Goal: Task Accomplishment & Management: Manage account settings

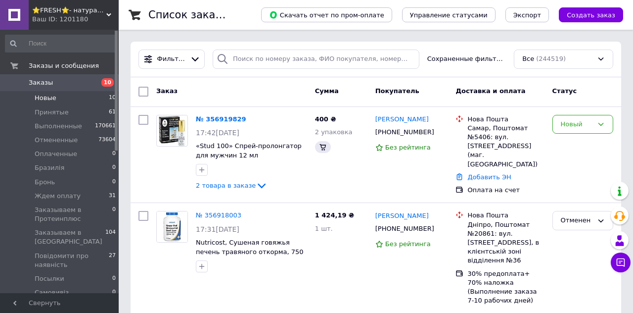
click at [50, 100] on span "Новые" at bounding box center [46, 98] width 22 height 9
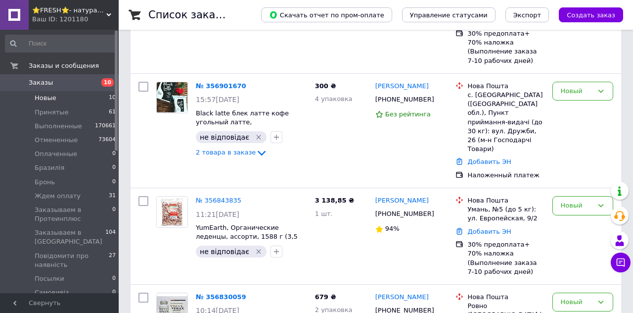
scroll to position [912, 0]
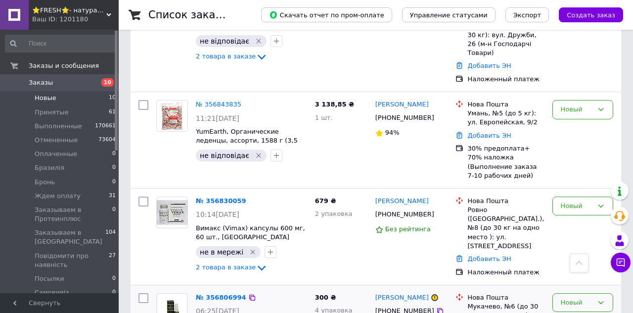
click at [571, 297] on div "Новый" at bounding box center [577, 302] width 32 height 10
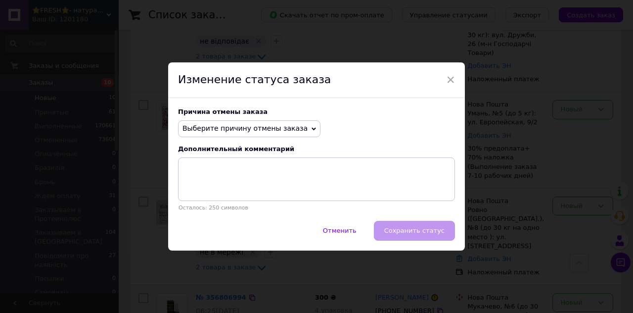
click at [224, 128] on span "Выберите причину отмены заказа" at bounding box center [245, 128] width 125 height 8
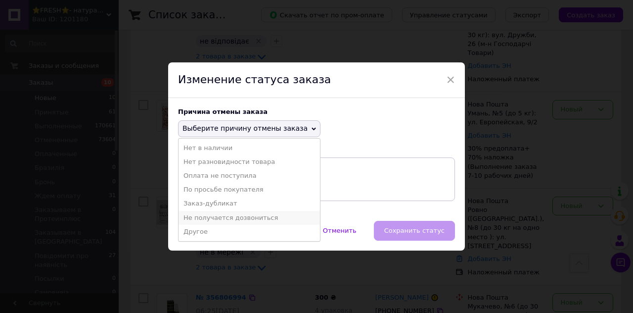
click at [234, 215] on li "Не получается дозвониться" at bounding box center [249, 218] width 141 height 14
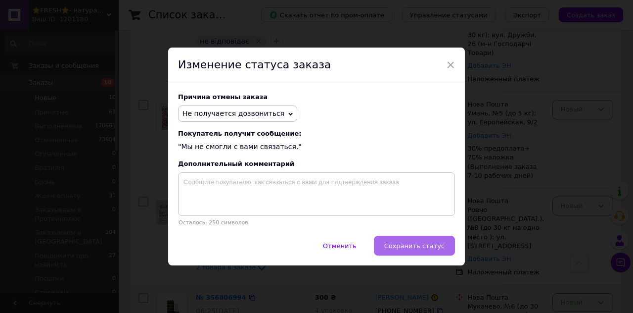
click at [404, 243] on span "Сохранить статус" at bounding box center [414, 245] width 60 height 7
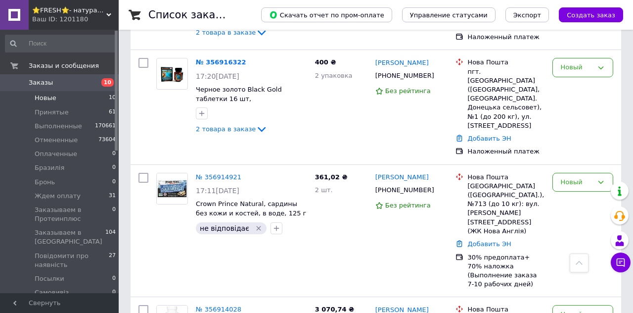
scroll to position [468, 0]
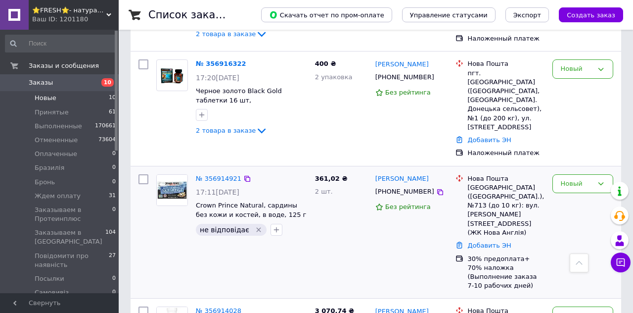
click at [255, 226] on icon "Удалить метку" at bounding box center [259, 230] width 8 height 8
click at [209, 175] on link "№ 356914921" at bounding box center [219, 178] width 46 height 7
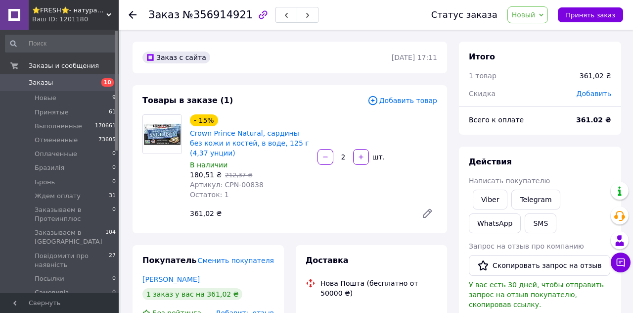
click at [530, 13] on span "Новый" at bounding box center [524, 15] width 24 height 8
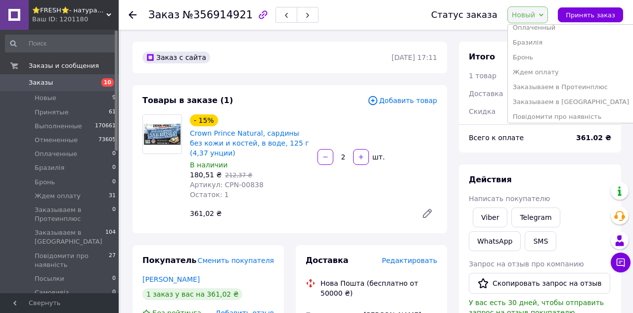
scroll to position [60, 0]
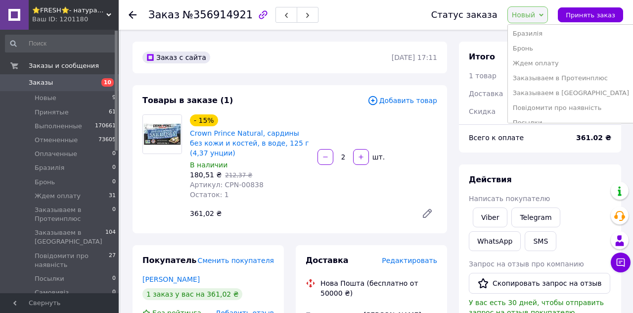
click at [551, 65] on li "Ждем оплату" at bounding box center [571, 63] width 126 height 15
click at [550, 66] on div "1 товар" at bounding box center [518, 76] width 111 height 22
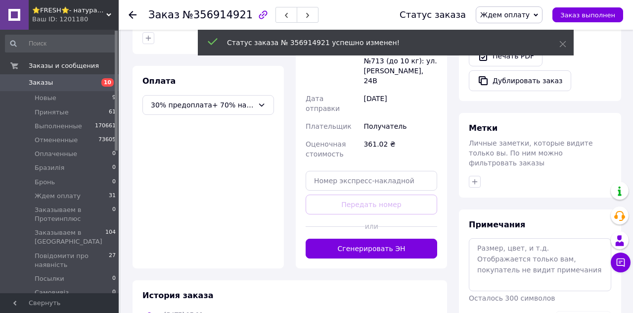
scroll to position [332, 0]
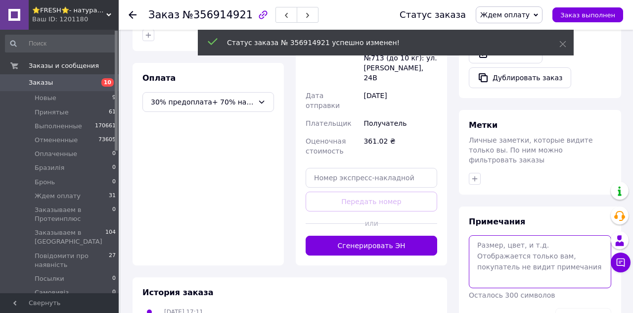
click at [509, 247] on textarea at bounding box center [540, 261] width 142 height 52
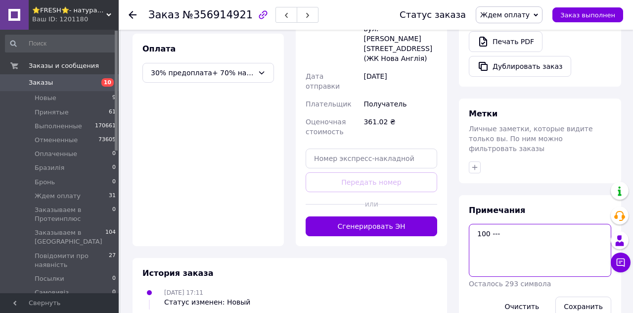
scroll to position [383, 0]
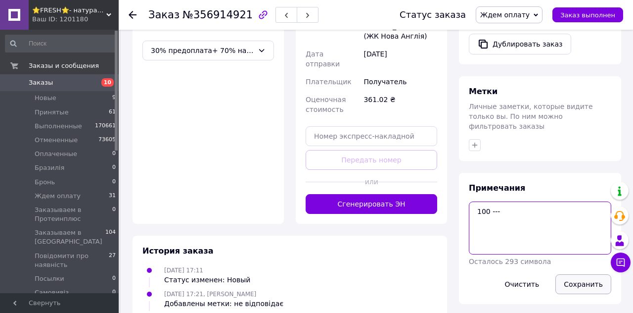
type textarea "100 ---"
click at [579, 274] on button "Сохранить" at bounding box center [584, 284] width 56 height 20
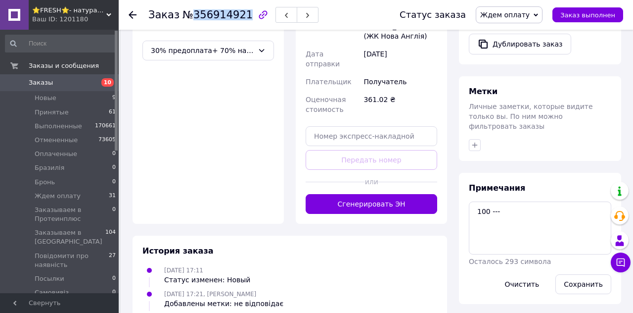
copy span "356914921"
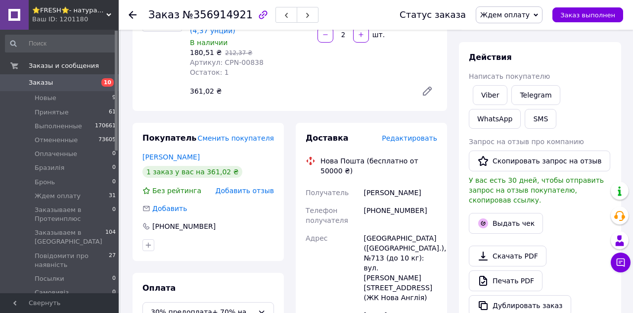
scroll to position [121, 0]
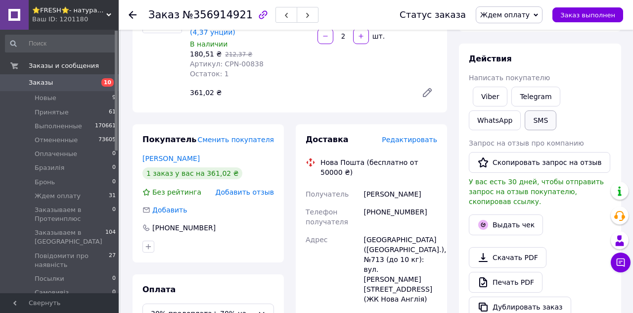
click at [525, 117] on button "SMS" at bounding box center [541, 120] width 32 height 20
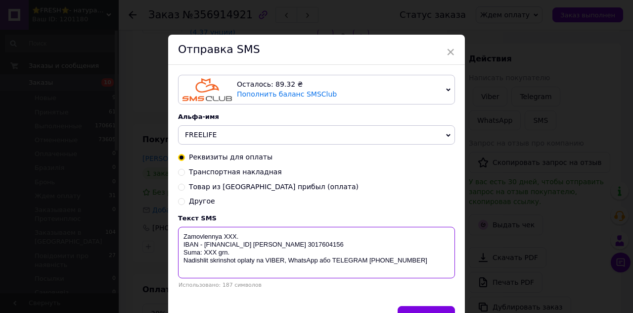
paste textarea "356914921"
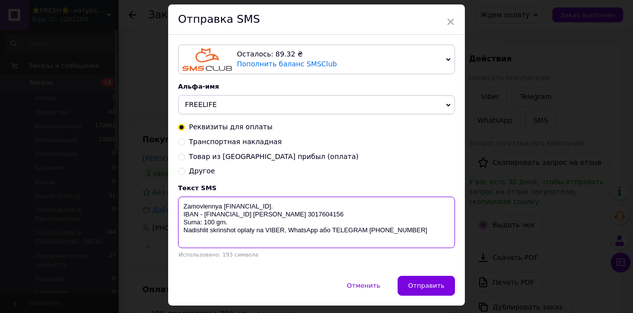
scroll to position [57, 0]
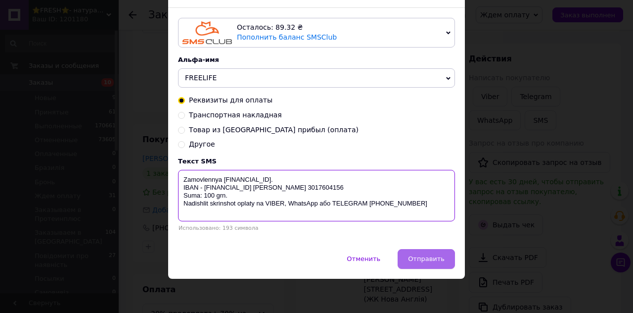
type textarea "Zamovlennya 356914921. IBAN - UA093052990000026007016205594 Василенко Ігор Вале…"
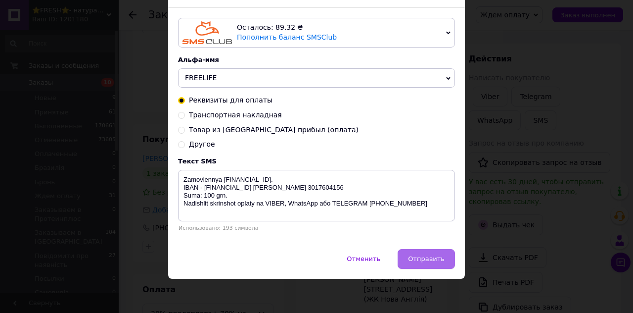
click at [432, 249] on button "Отправить" at bounding box center [426, 259] width 57 height 20
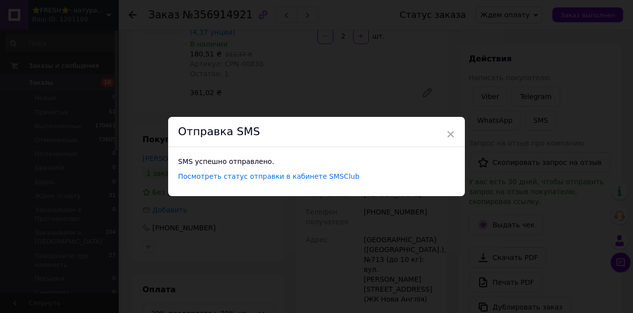
scroll to position [0, 0]
click at [460, 133] on div "Отправка SMS" at bounding box center [316, 132] width 297 height 30
click at [452, 132] on span "×" at bounding box center [450, 134] width 9 height 17
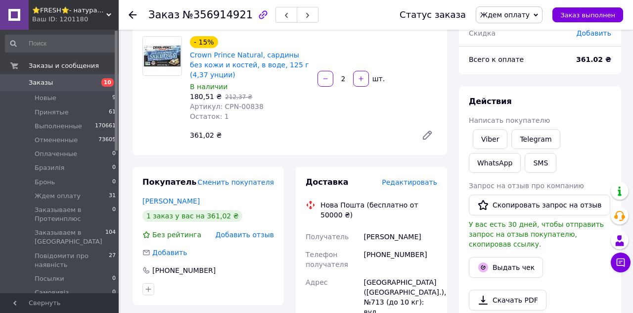
scroll to position [76, 0]
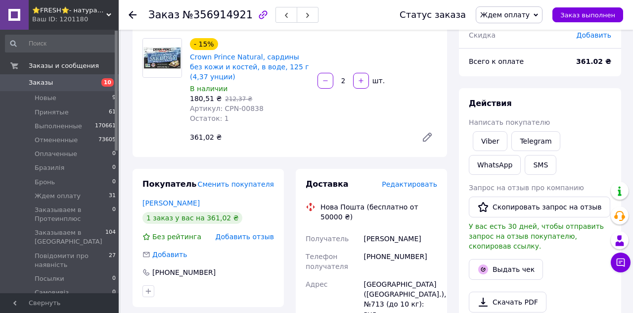
click at [131, 14] on use at bounding box center [133, 15] width 8 height 8
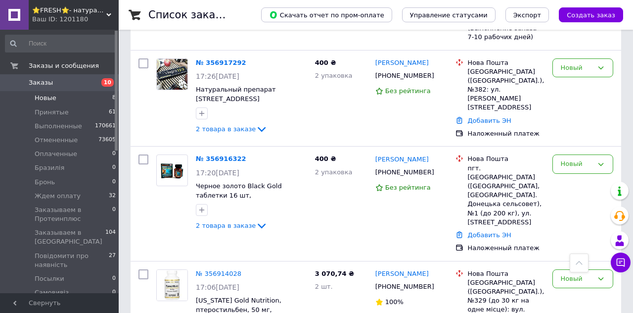
scroll to position [369, 0]
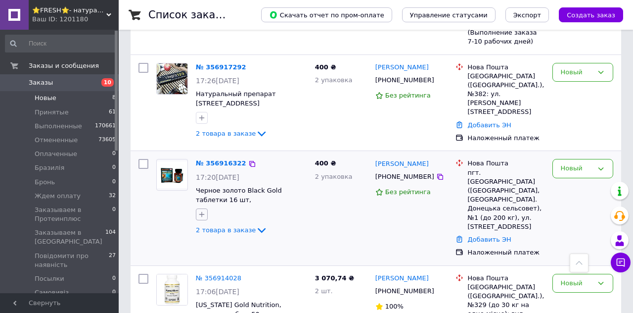
click at [203, 212] on icon "button" at bounding box center [201, 214] width 5 height 5
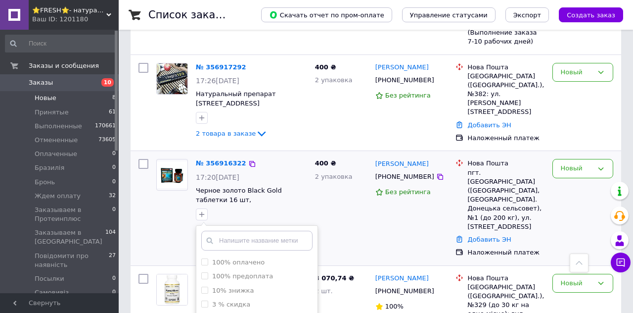
click at [235, 231] on input "text" at bounding box center [256, 241] width 111 height 20
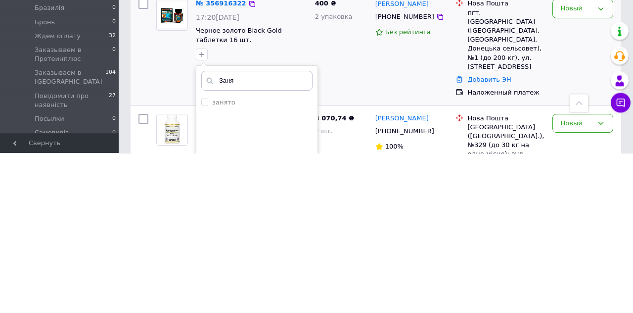
type input "Заня"
click at [202, 258] on input "занято" at bounding box center [204, 261] width 6 height 6
checkbox input "true"
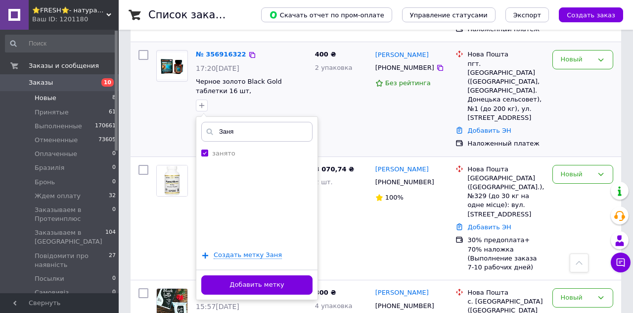
scroll to position [477, 0]
click at [271, 276] on button "Добавить метку" at bounding box center [256, 285] width 111 height 19
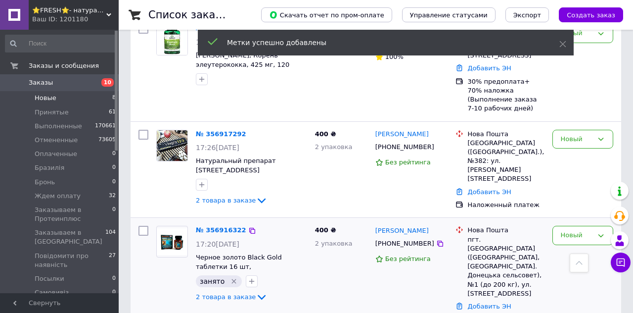
scroll to position [302, 0]
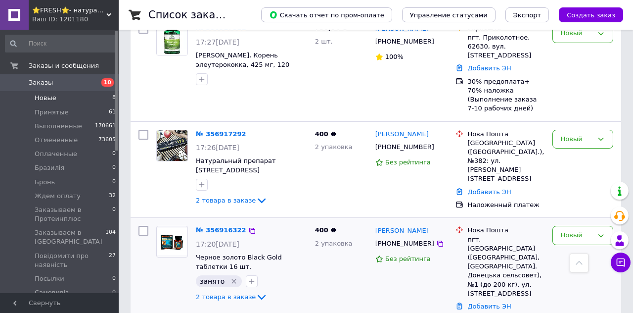
click at [577, 134] on div "Новый" at bounding box center [577, 139] width 32 height 10
click at [576, 150] on li "Принят" at bounding box center [583, 159] width 60 height 18
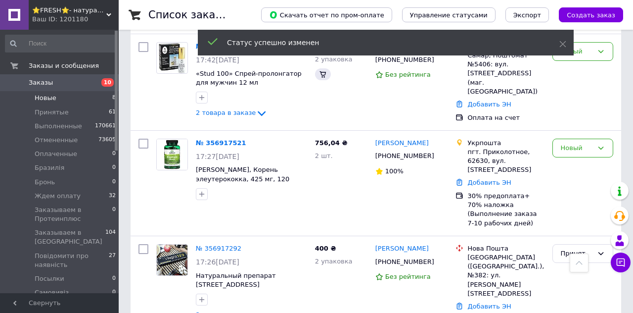
scroll to position [407, 0]
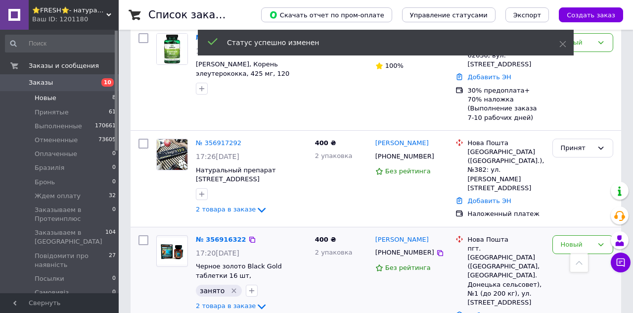
click at [221, 139] on link "№ 356917292" at bounding box center [219, 142] width 46 height 7
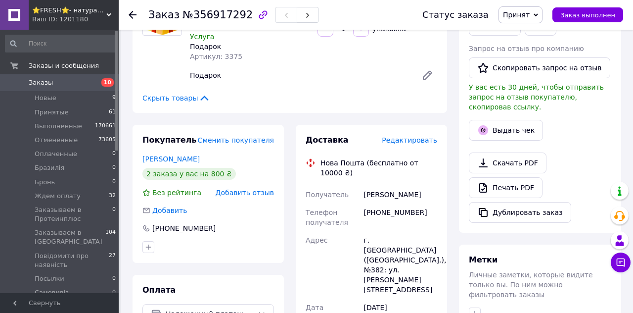
scroll to position [210, 0]
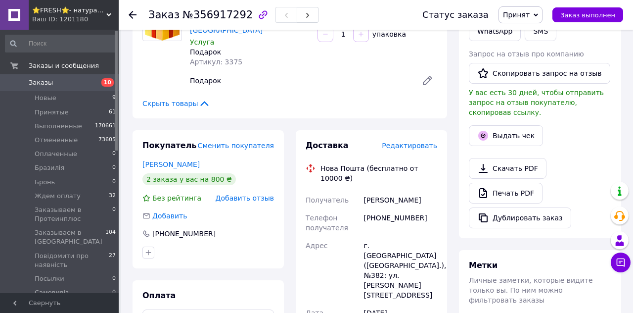
click at [413, 141] on span "Редактировать" at bounding box center [409, 145] width 55 height 8
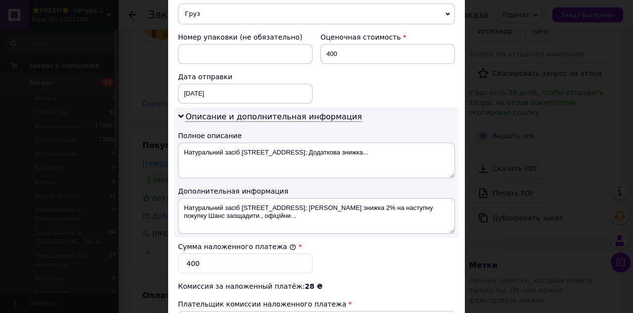
scroll to position [412, 0]
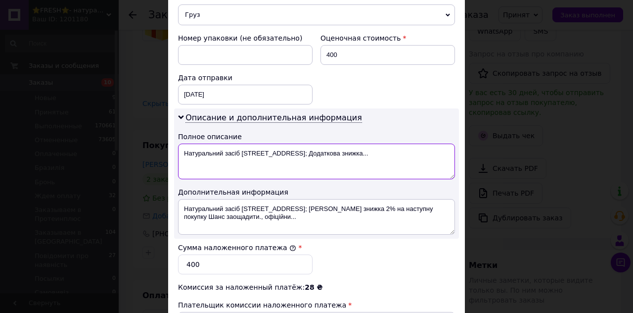
click at [262, 143] on textarea "Натуральний засіб Via gra 123; Додаткова знижка..." at bounding box center [316, 161] width 277 height 36
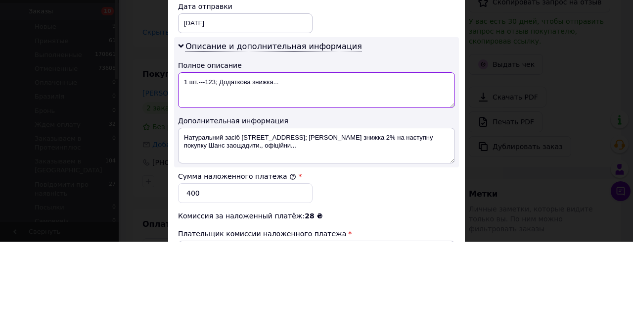
click at [298, 143] on textarea "1 шт.---123; Додаткова знижка..." at bounding box center [316, 161] width 277 height 36
click at [233, 150] on textarea "1 шт.---" at bounding box center [316, 161] width 277 height 36
type textarea "1 шт.---12"
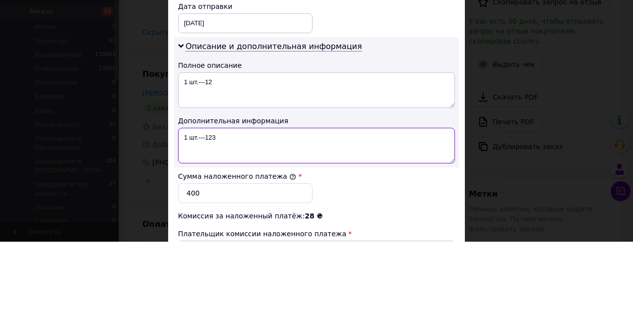
type textarea "1 шт.---123"
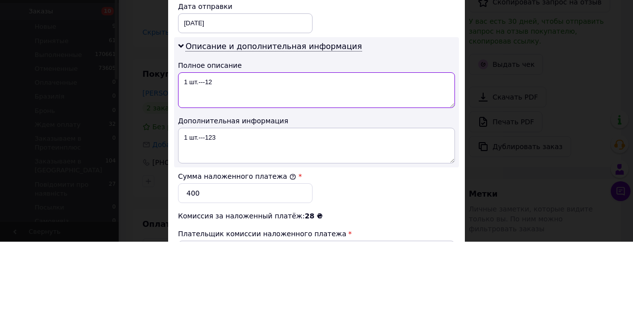
click at [231, 143] on textarea "1 шт.---12" at bounding box center [316, 161] width 277 height 36
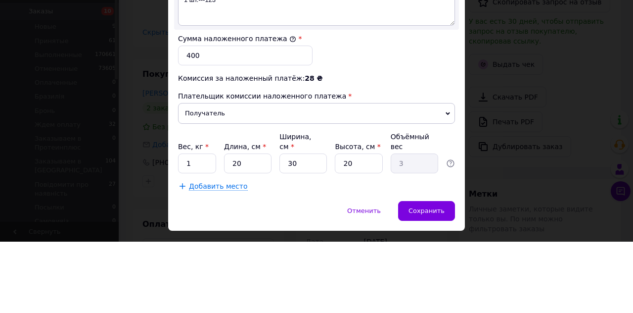
scroll to position [557, 0]
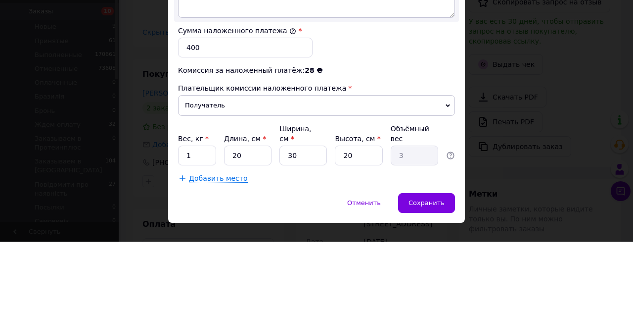
type textarea "1 шт.---123"
click at [202, 217] on input "1" at bounding box center [197, 227] width 38 height 20
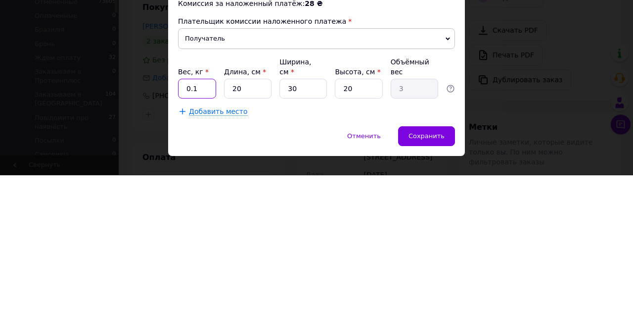
type input "0.1"
click at [250, 217] on input "20" at bounding box center [247, 227] width 47 height 20
type input "2"
type input "0.3"
type input "5"
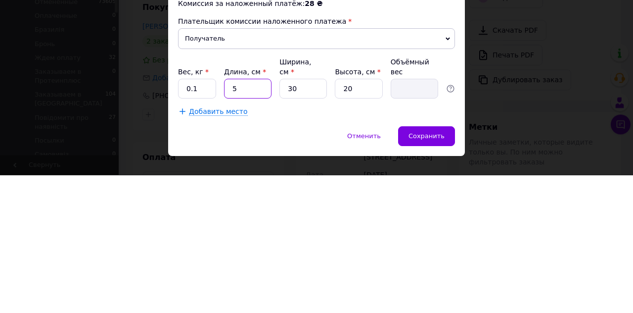
type input "0.75"
type input "5"
click at [302, 217] on input "30" at bounding box center [303, 227] width 47 height 20
type input "3"
type input "0.1"
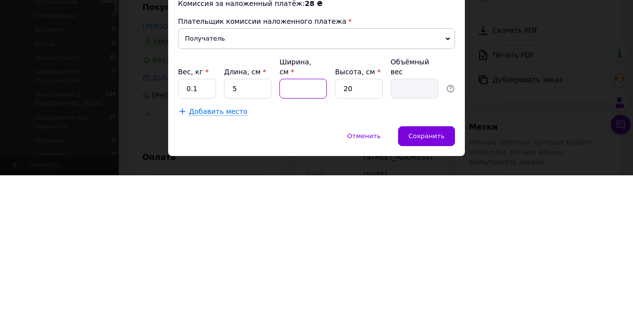
type input "5"
type input "0.13"
type input "5"
click at [360, 217] on input "20" at bounding box center [358, 227] width 47 height 20
type input "2"
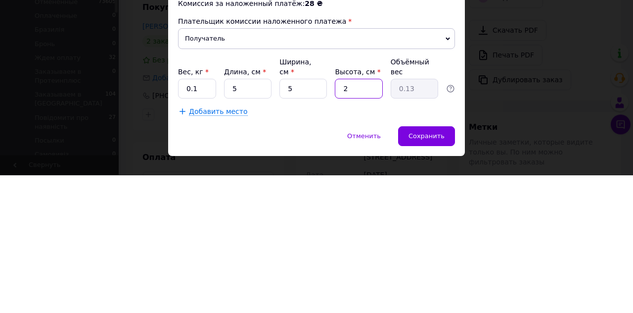
type input "0.1"
type input "5"
type input "0.1"
type input "5"
click at [439, 270] on span "Сохранить" at bounding box center [427, 273] width 36 height 7
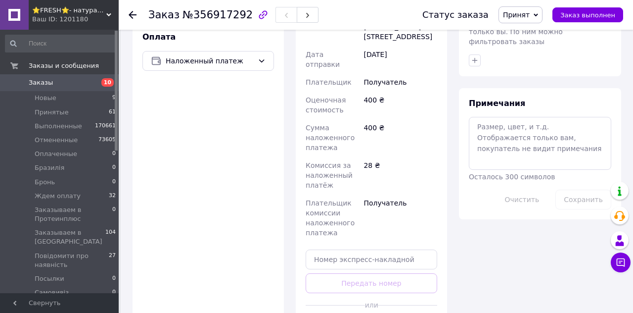
scroll to position [476, 0]
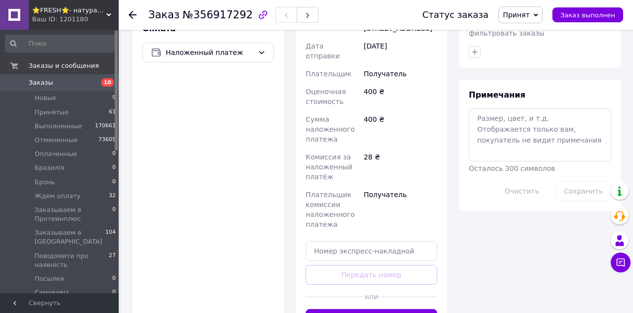
click at [380, 309] on button "Сгенерировать ЭН" at bounding box center [372, 319] width 132 height 20
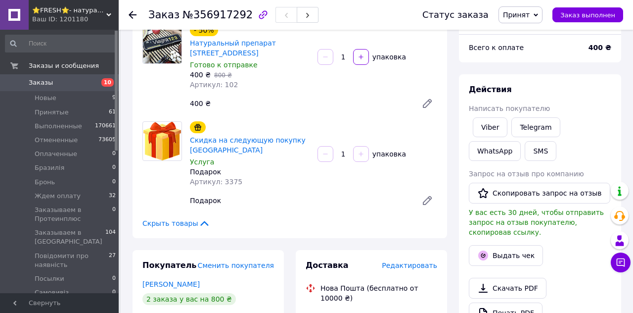
scroll to position [88, 0]
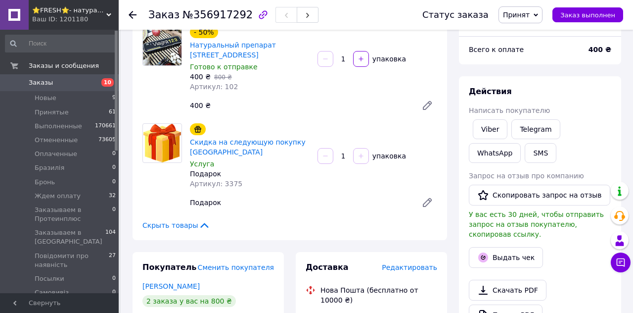
click at [131, 11] on icon at bounding box center [133, 15] width 8 height 8
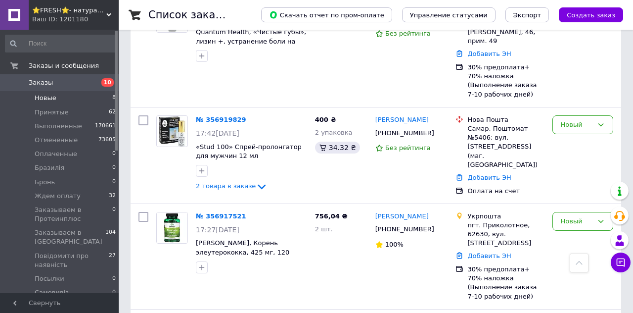
scroll to position [229, 0]
click at [220, 212] on link "№ 356917521" at bounding box center [221, 215] width 50 height 7
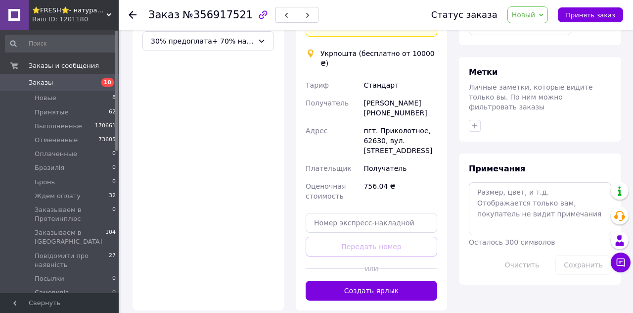
scroll to position [404, 0]
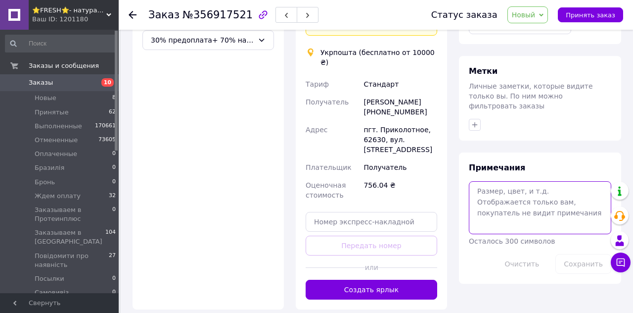
click at [514, 197] on textarea at bounding box center [540, 207] width 142 height 52
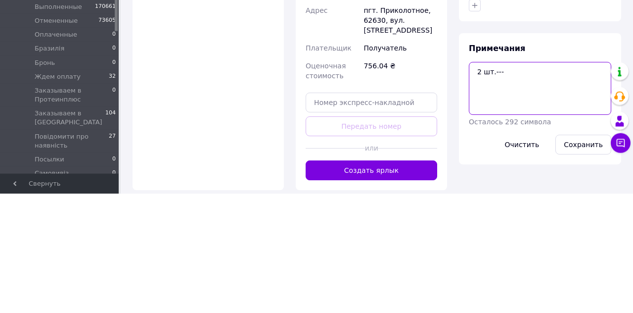
paste textarea "Swanson, Eleuthero Root, 425 mg, 120 Capsules"
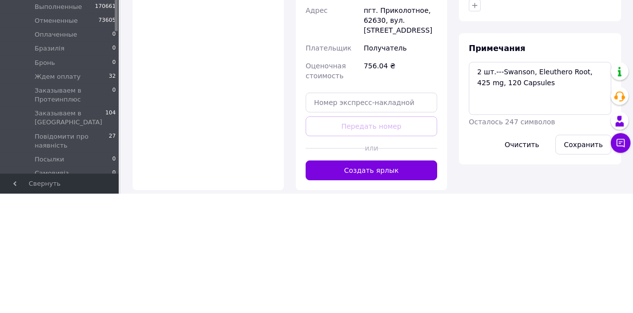
click at [570, 254] on button "Сохранить" at bounding box center [584, 264] width 56 height 20
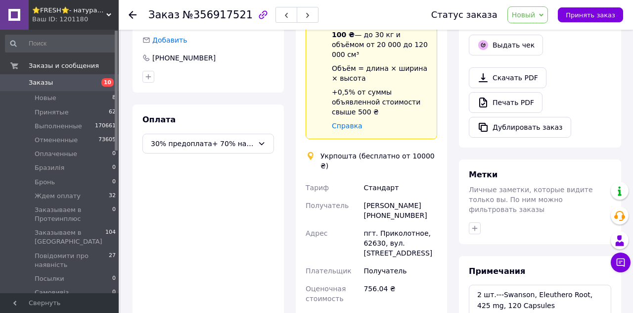
scroll to position [300, 0]
click at [531, 14] on span "Новый" at bounding box center [524, 15] width 24 height 8
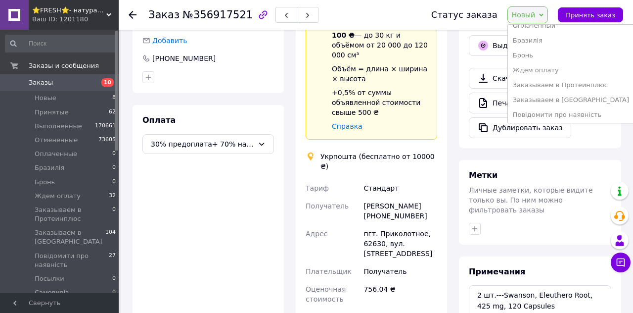
scroll to position [55, 0]
click at [546, 70] on li "Ждем оплату" at bounding box center [571, 68] width 126 height 15
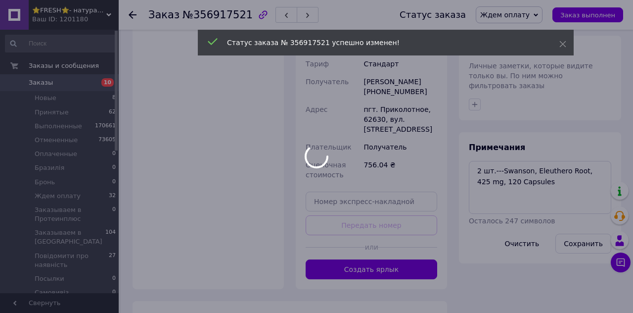
scroll to position [426, 0]
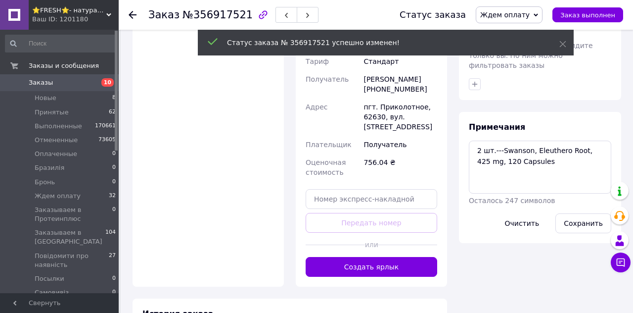
click at [474, 132] on span "Примечания" at bounding box center [497, 126] width 56 height 9
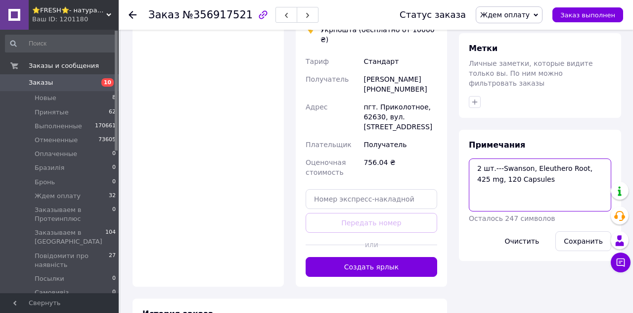
click at [477, 158] on textarea "2 шт.---Swanson, Eleuthero Root, 425 mg, 120 Capsules" at bounding box center [540, 184] width 142 height 52
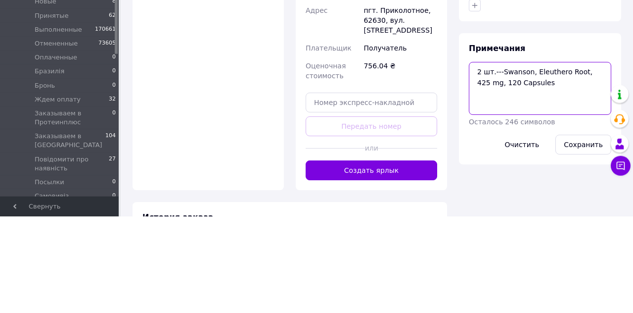
click at [495, 160] on textarea "2 шт.---Swanson, Eleuthero Root, 425 mg, 120 Capsules" at bounding box center [540, 184] width 142 height 52
type textarea "200 грн.--- 2 шт.---Swanson, Eleuthero Root, 425 mg, 120 Capsules"
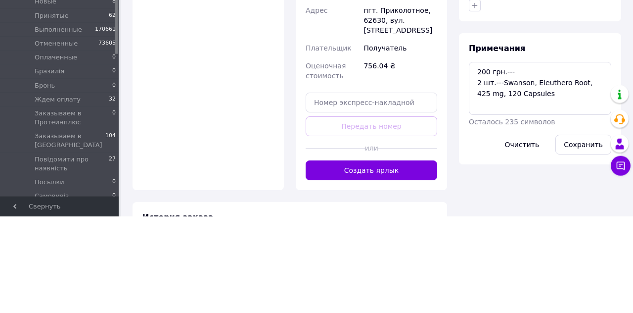
click at [578, 231] on button "Сохранить" at bounding box center [584, 241] width 56 height 20
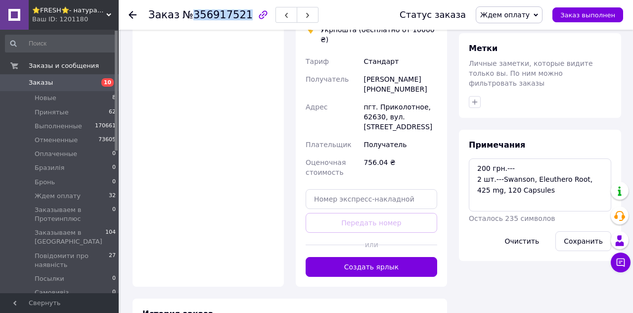
copy span "356917521"
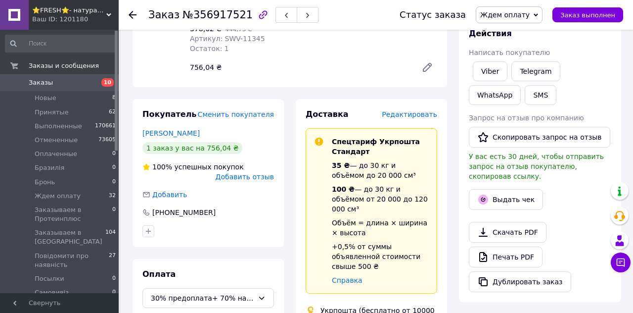
scroll to position [134, 0]
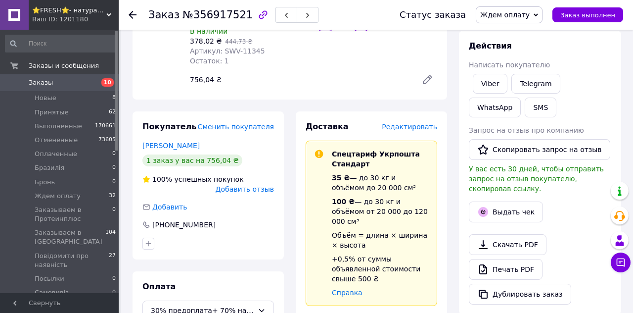
click at [525, 108] on button "SMS" at bounding box center [541, 107] width 32 height 20
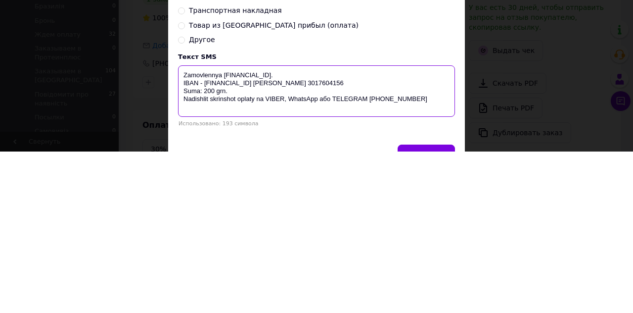
type textarea "Zamovlennya 356917521. IBAN - UA093052990000026007016205594 Василенко Ігор Вале…"
click at [424, 306] on button "Отправить" at bounding box center [426, 316] width 57 height 20
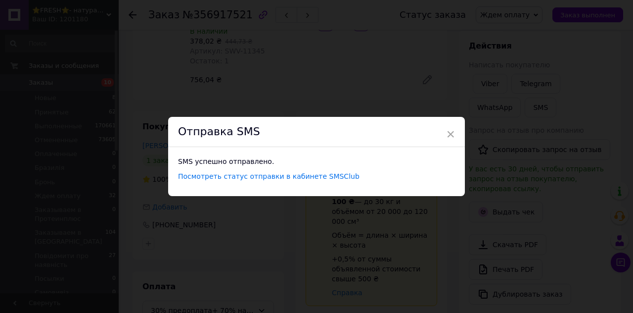
click at [455, 132] on div "Отправка SMS" at bounding box center [316, 132] width 297 height 30
click at [452, 132] on span "×" at bounding box center [450, 134] width 9 height 17
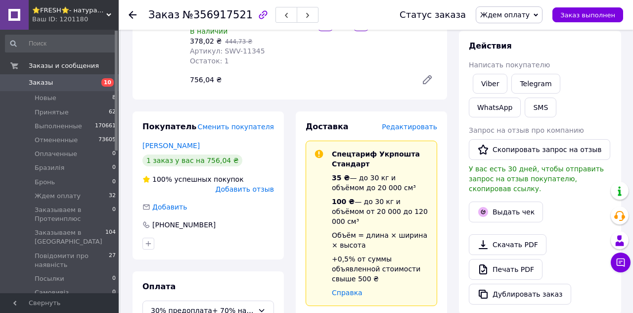
click at [134, 13] on icon at bounding box center [133, 15] width 8 height 8
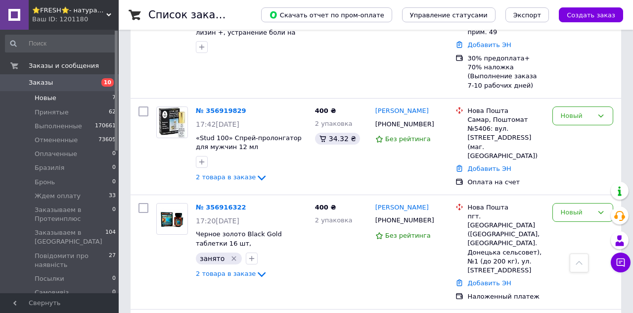
scroll to position [238, 0]
click at [579, 110] on div "Новый" at bounding box center [577, 115] width 32 height 10
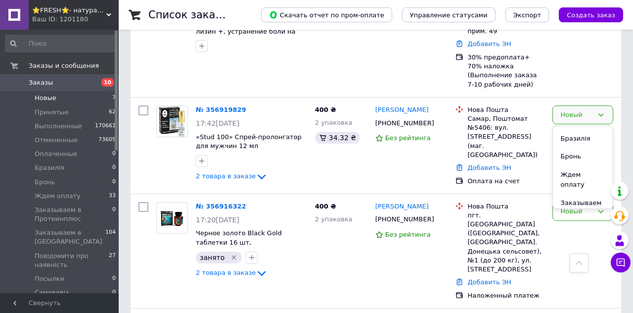
scroll to position [69, 0]
click at [574, 166] on li "Ждем оплату" at bounding box center [583, 180] width 60 height 28
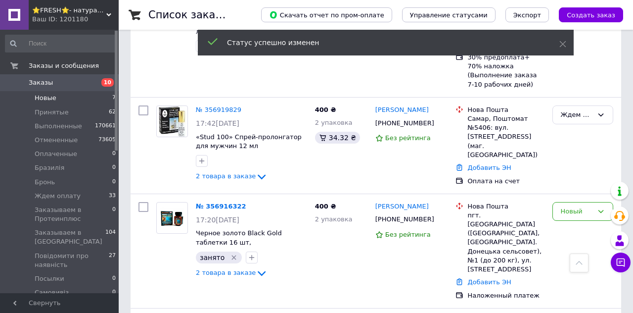
click at [260, 104] on div "№ 356919829" at bounding box center [251, 109] width 113 height 11
click at [244, 106] on icon at bounding box center [247, 110] width 8 height 8
click at [399, 119] on span "[PHONE_NUMBER]" at bounding box center [404, 122] width 59 height 7
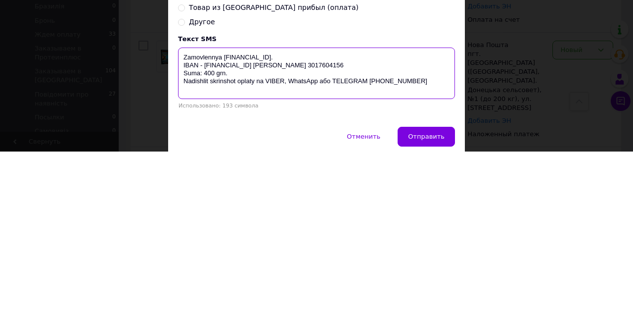
scroll to position [33, 0]
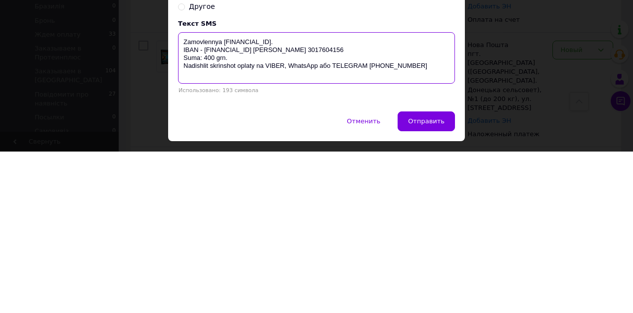
type textarea "Zamovlennya 356919829. IBAN - UA093052990000026007016205594 Василенко Ігор Вале…"
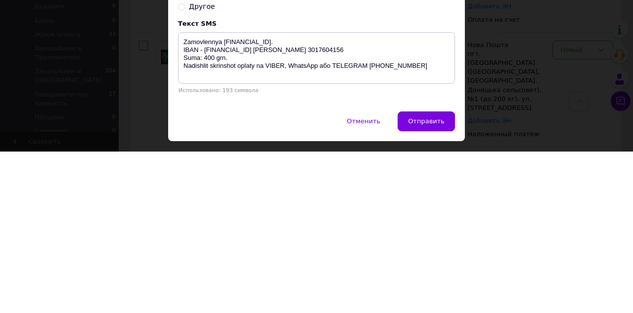
click at [424, 281] on span "Отправить" at bounding box center [426, 282] width 37 height 7
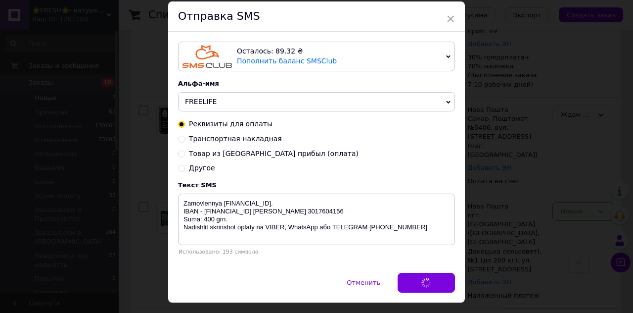
scroll to position [0, 0]
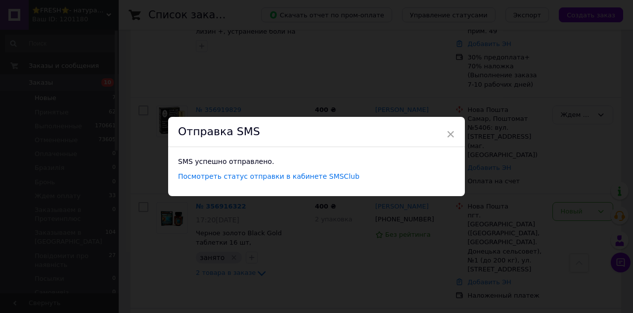
click at [446, 132] on span "×" at bounding box center [450, 134] width 9 height 17
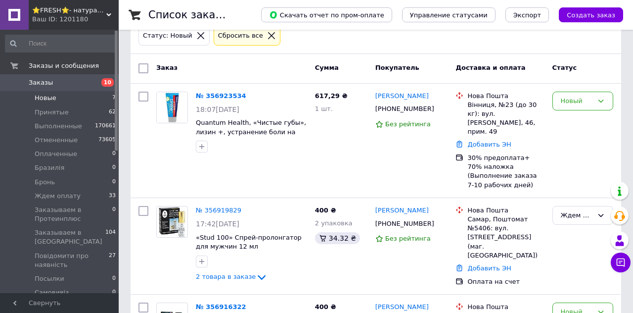
scroll to position [138, 0]
click at [45, 77] on link "Заказы 10" at bounding box center [61, 82] width 122 height 17
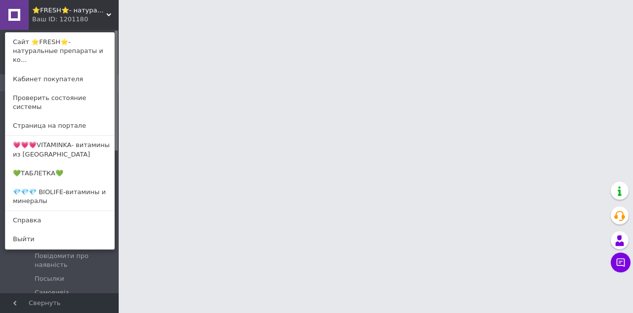
click at [62, 183] on link "💎💎💎 BIOLIFE-витамины и минералы" at bounding box center [59, 197] width 109 height 28
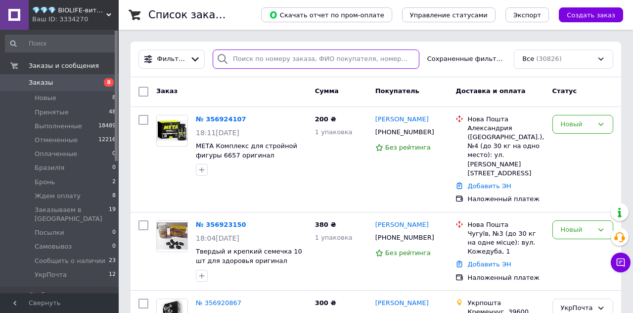
click at [263, 59] on input "search" at bounding box center [316, 58] width 207 height 19
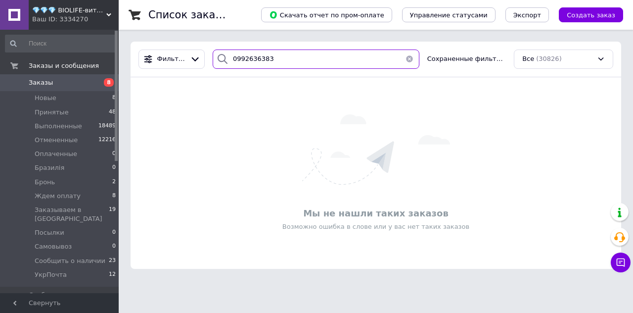
type input "0992636383"
click at [71, 18] on div "Ваш ID: 3334270" at bounding box center [75, 19] width 87 height 9
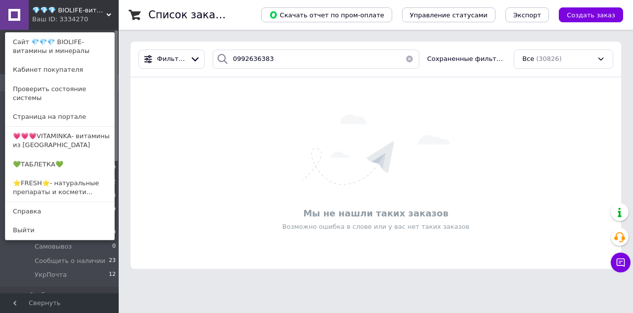
click at [65, 130] on link "💗💗💗VITAMINKA- витамины из [GEOGRAPHIC_DATA]" at bounding box center [59, 141] width 109 height 28
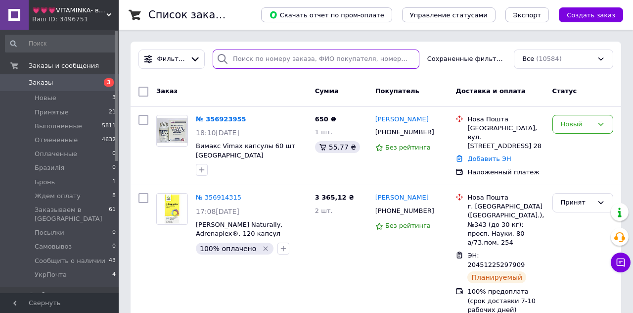
click at [274, 59] on input "search" at bounding box center [316, 58] width 207 height 19
paste input "0992636383"
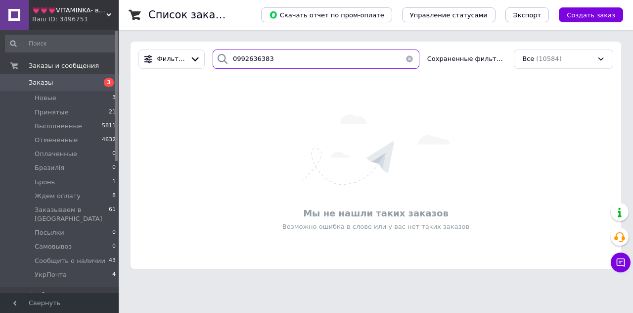
type input "0992636383"
click at [61, 22] on div "Ваш ID: 3496751" at bounding box center [75, 19] width 87 height 9
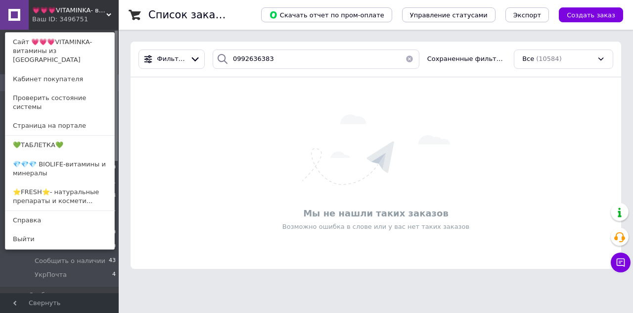
click at [65, 136] on link "💚ТАБЛЕТКА💚" at bounding box center [59, 145] width 109 height 19
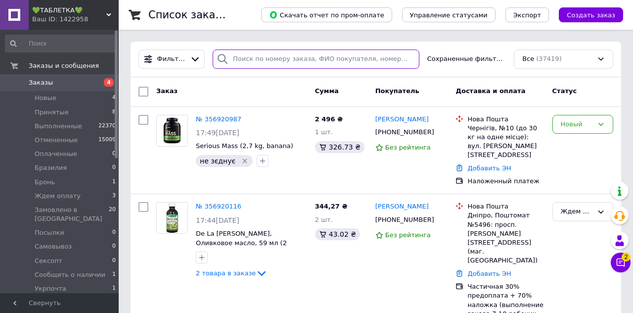
paste input "0992636383"
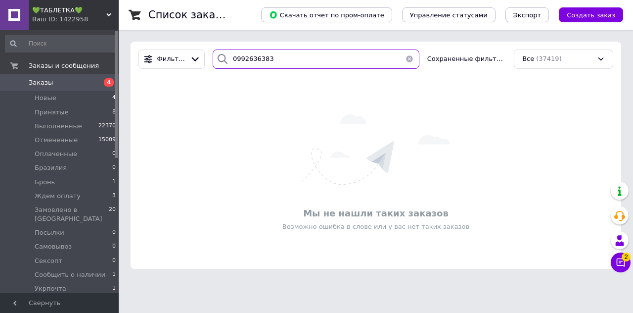
type input "0992636383"
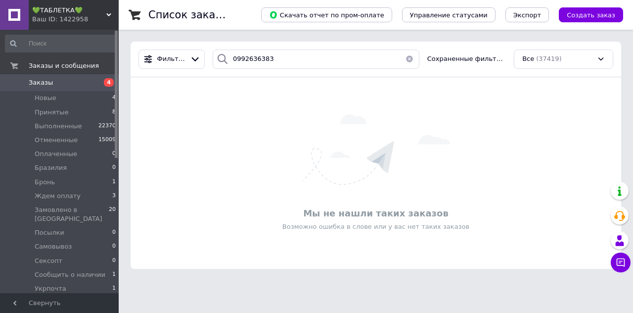
click at [61, 15] on div "Ваш ID: 1422958" at bounding box center [75, 19] width 87 height 9
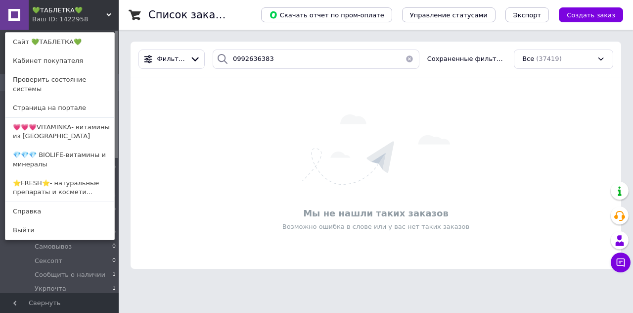
click at [48, 182] on link "⭐FRESH⭐- натуральные препараты и космети..." at bounding box center [59, 188] width 109 height 28
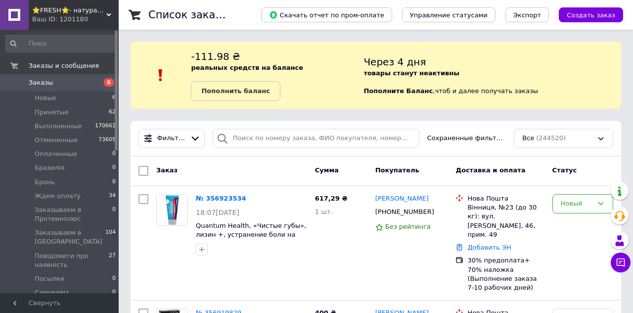
click at [71, 194] on span "Ждем оплату" at bounding box center [58, 195] width 46 height 9
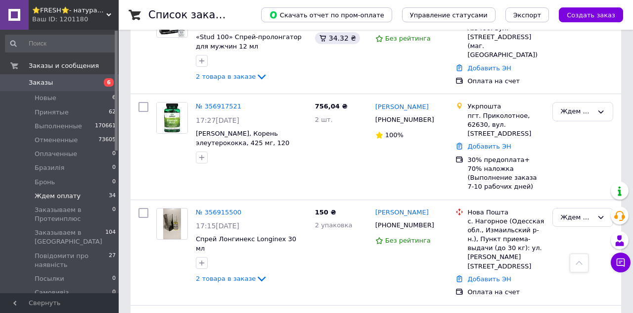
scroll to position [224, 0]
click at [581, 106] on div "Ждем оплату" at bounding box center [577, 111] width 32 height 10
click at [580, 191] on li "Заказываем в [GEOGRAPHIC_DATA]" at bounding box center [583, 212] width 60 height 48
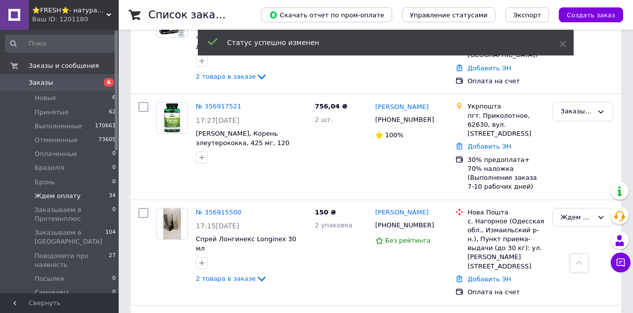
click at [226, 102] on link "№ 356917521" at bounding box center [219, 105] width 46 height 7
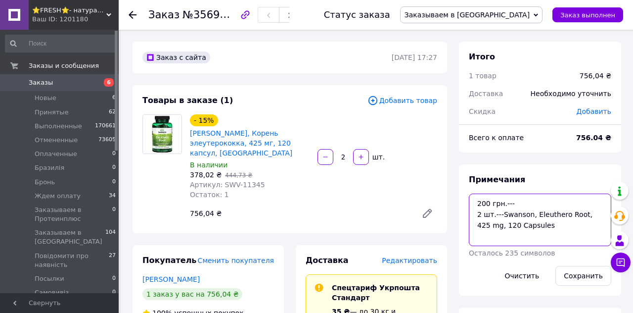
click at [523, 198] on textarea "200 грн.--- 2 шт.---Swanson, Eleuthero Root, 425 mg, 120 Capsules" at bounding box center [540, 219] width 142 height 52
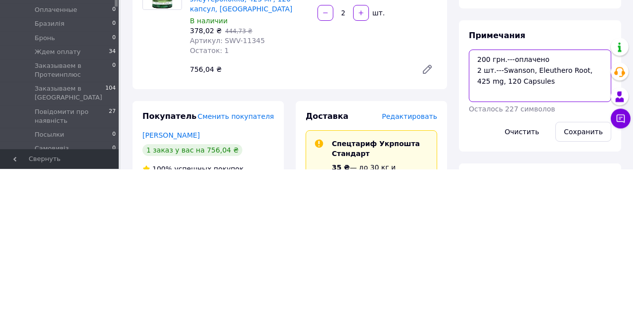
type textarea "200 грн.---оплачено 2 шт.---Swanson, Eleuthero Root, 425 mg, 120 Capsules"
click at [593, 279] on button "Сохранить" at bounding box center [584, 276] width 56 height 20
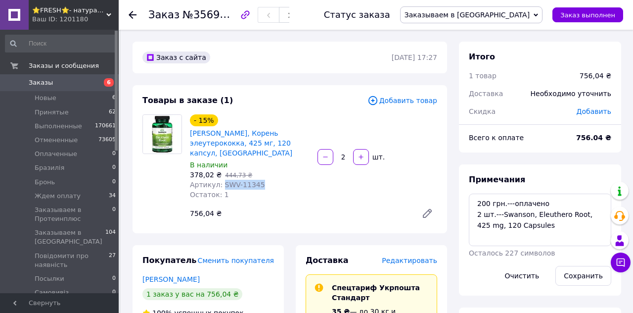
copy span "SWV-11345"
click at [33, 79] on span "Заказы" at bounding box center [41, 82] width 24 height 9
